Goal: Check status: Check status

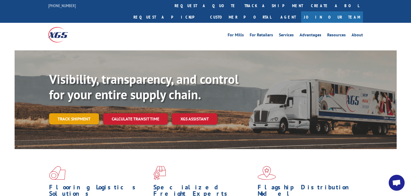
click at [86, 113] on link "Track shipment" at bounding box center [74, 118] width 50 height 11
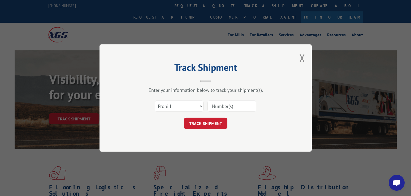
click at [217, 105] on input at bounding box center [231, 106] width 49 height 11
click at [215, 104] on input "97512967" at bounding box center [231, 106] width 49 height 11
click at [219, 107] on input "17512967" at bounding box center [231, 106] width 49 height 11
type input "17592167"
click at [209, 125] on button "TRACK SHIPMENT" at bounding box center [206, 123] width 44 height 11
